Goal: Task Accomplishment & Management: Manage account settings

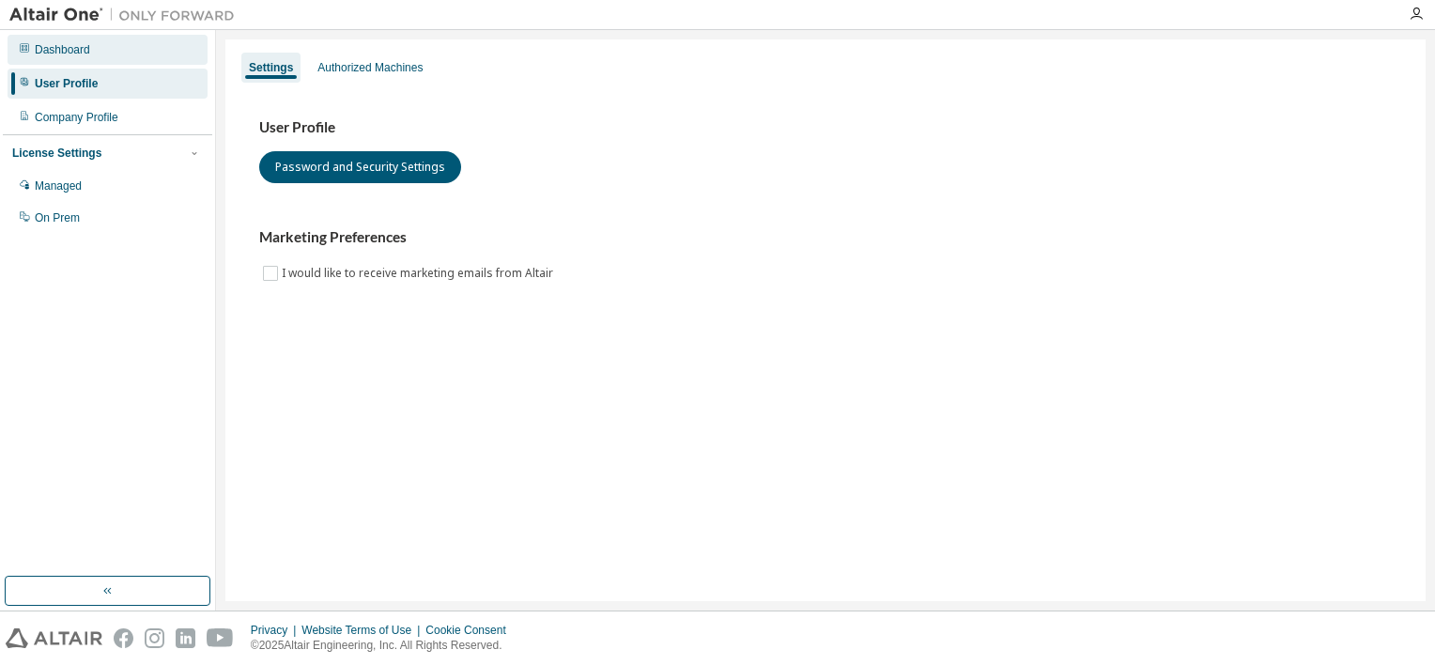
click at [90, 53] on div "Dashboard" at bounding box center [108, 50] width 200 height 30
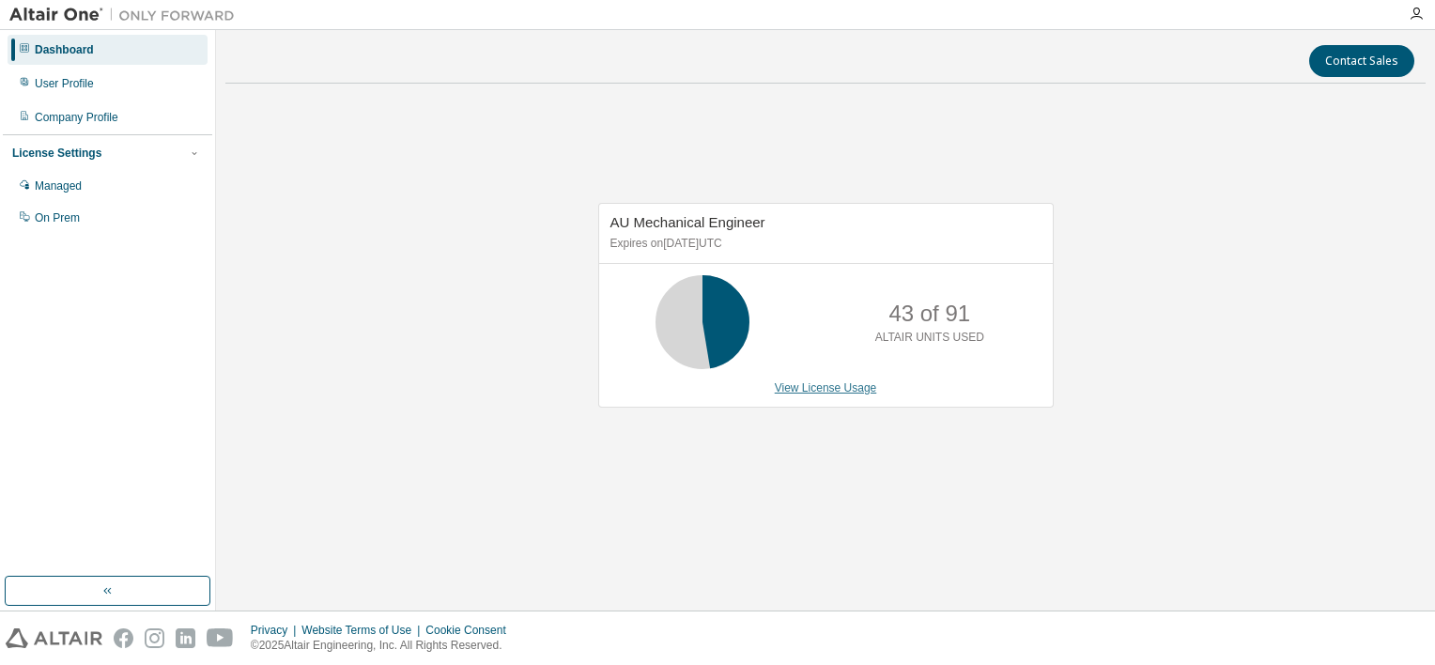
click at [813, 387] on link "View License Usage" at bounding box center [826, 387] width 102 height 13
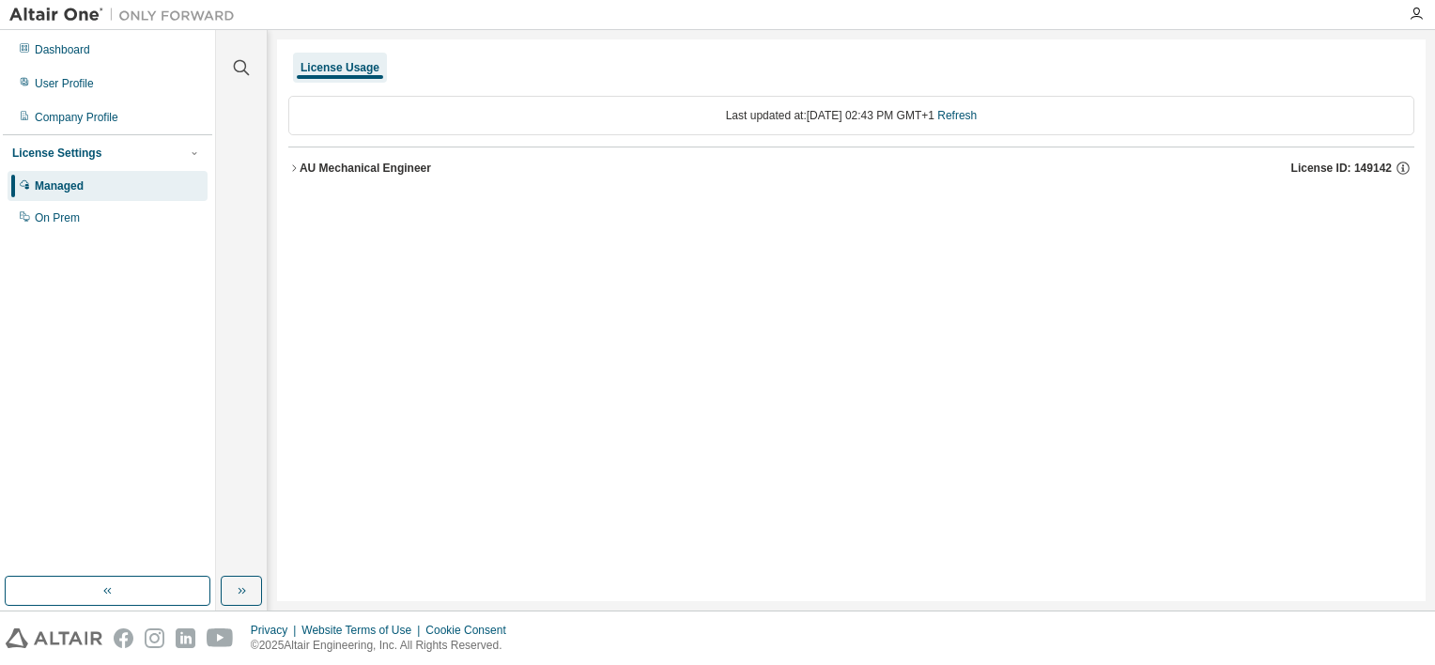
click at [343, 165] on div "AU Mechanical Engineer" at bounding box center [366, 168] width 132 height 15
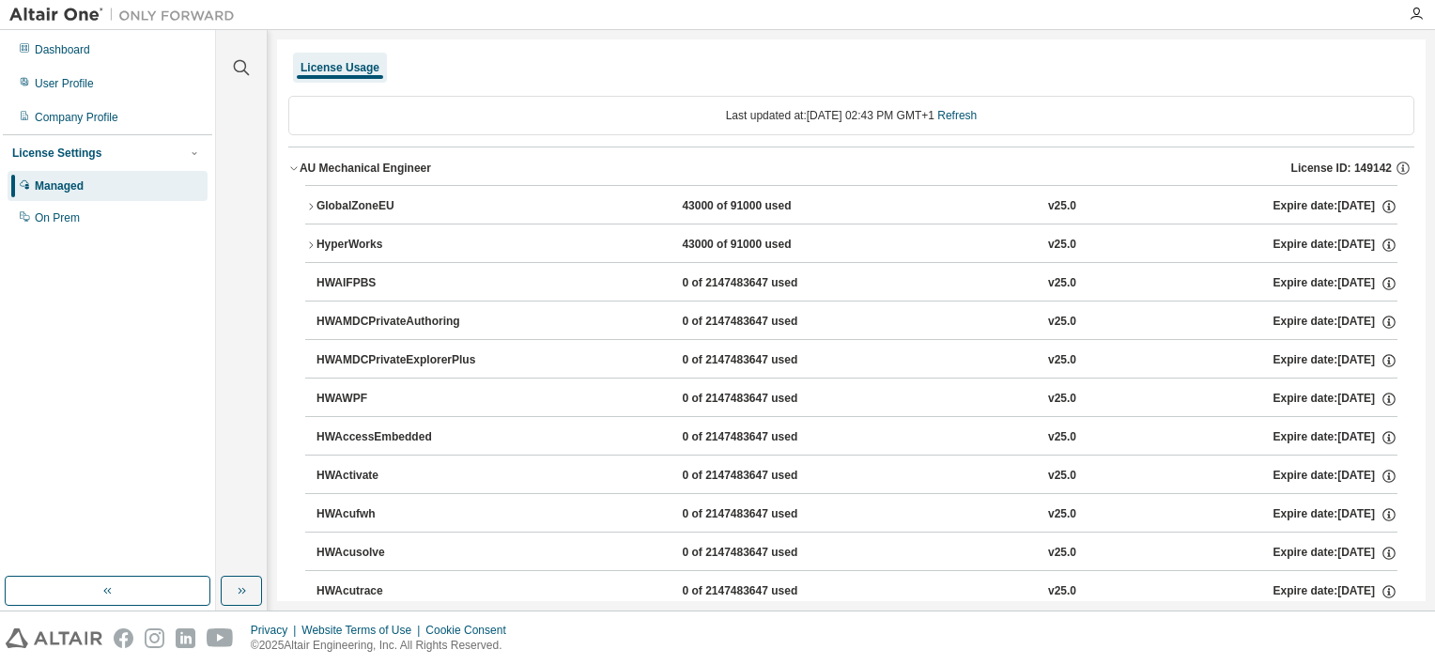
click at [378, 205] on div "GlobalZoneEU" at bounding box center [401, 206] width 169 height 17
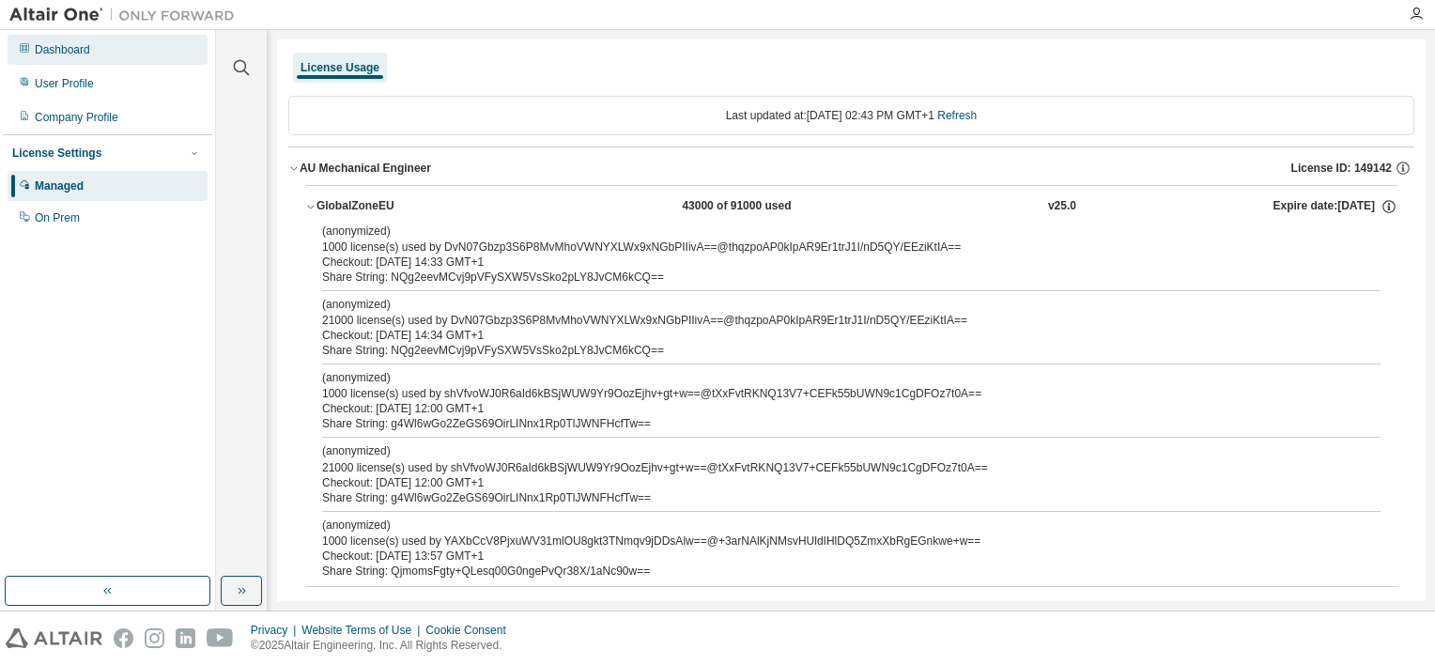
click at [86, 56] on div "Dashboard" at bounding box center [62, 49] width 55 height 15
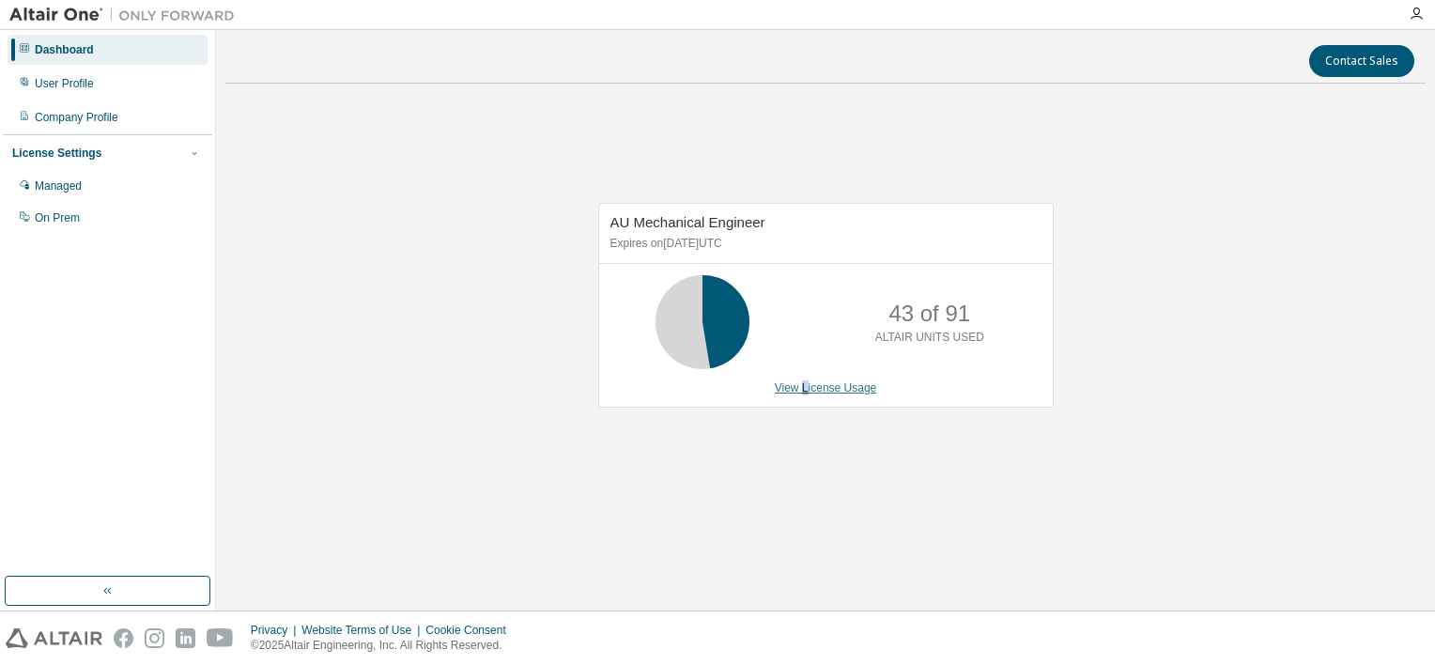
click at [807, 383] on link "View License Usage" at bounding box center [826, 387] width 102 height 13
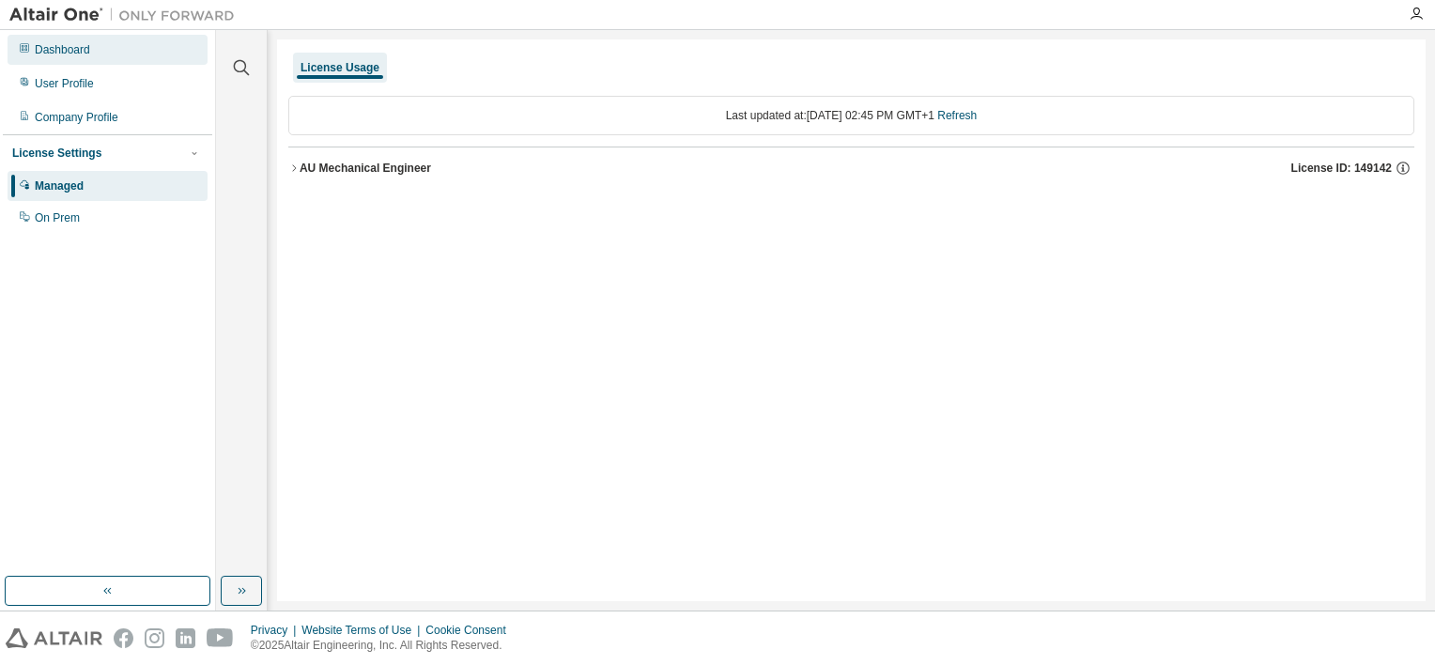
click at [74, 54] on div "Dashboard" at bounding box center [62, 49] width 55 height 15
